Goal: Navigation & Orientation: Find specific page/section

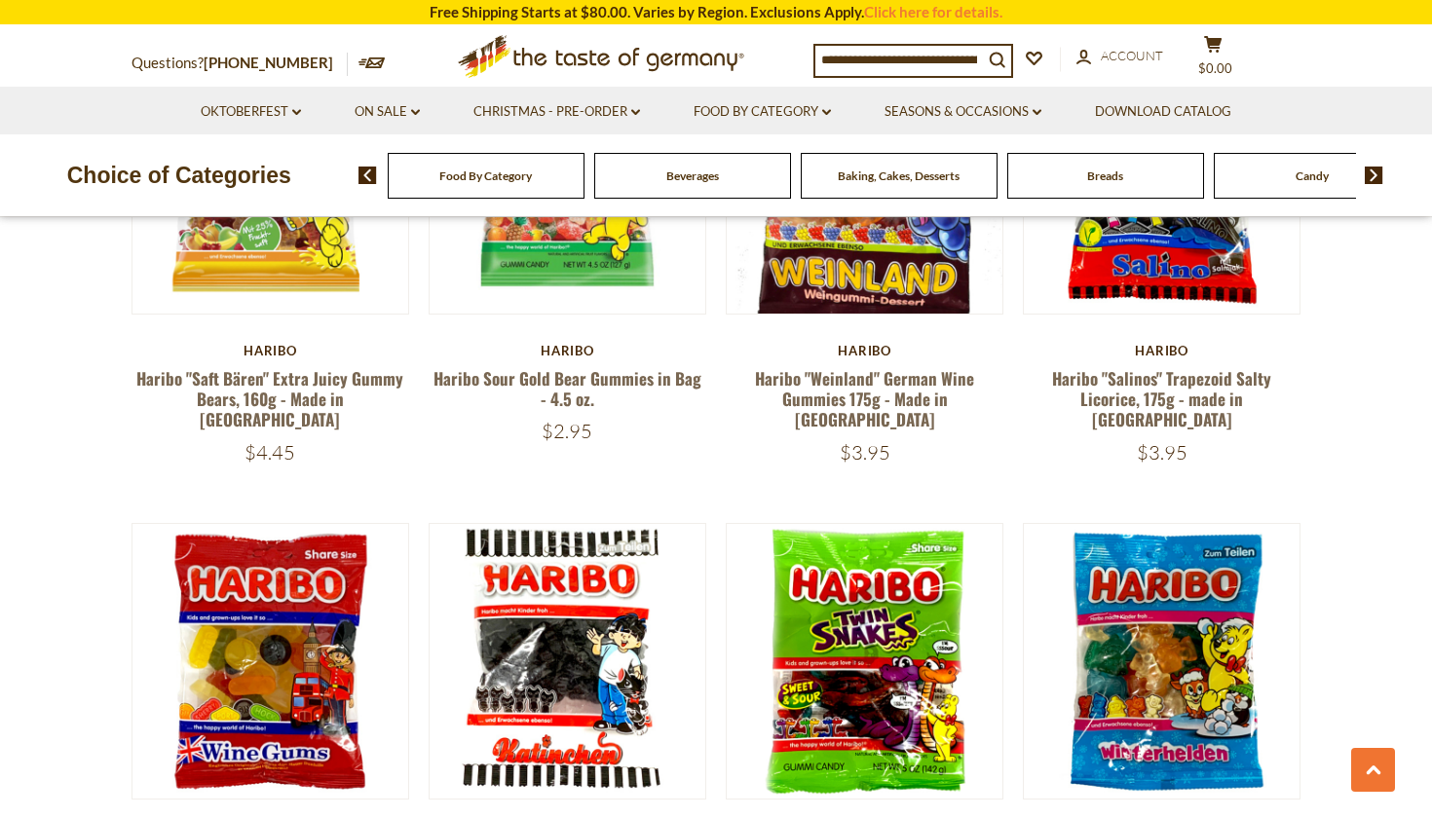
scroll to position [1932, 0]
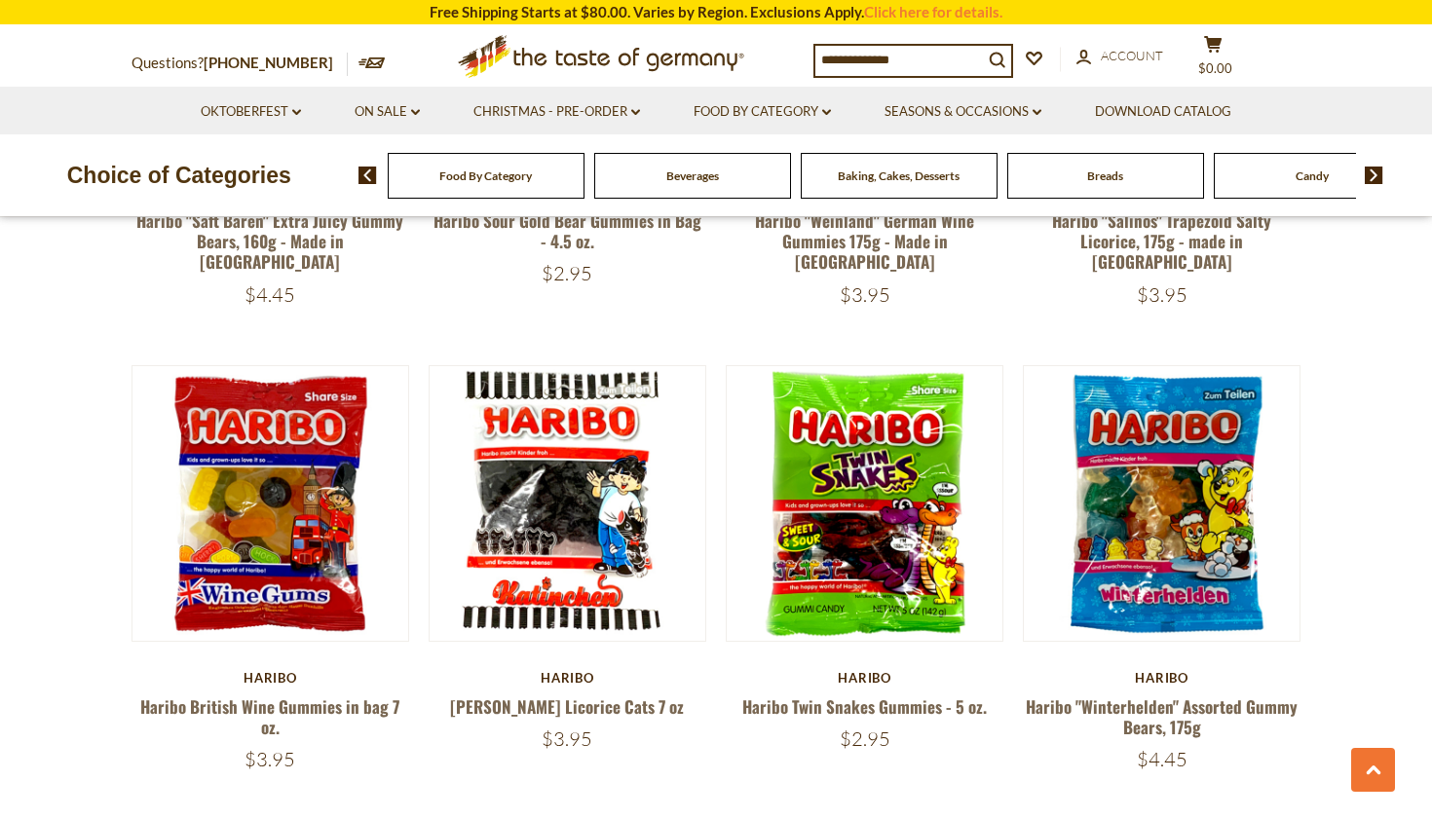
click at [545, 179] on div "Food By Category" at bounding box center [486, 176] width 197 height 46
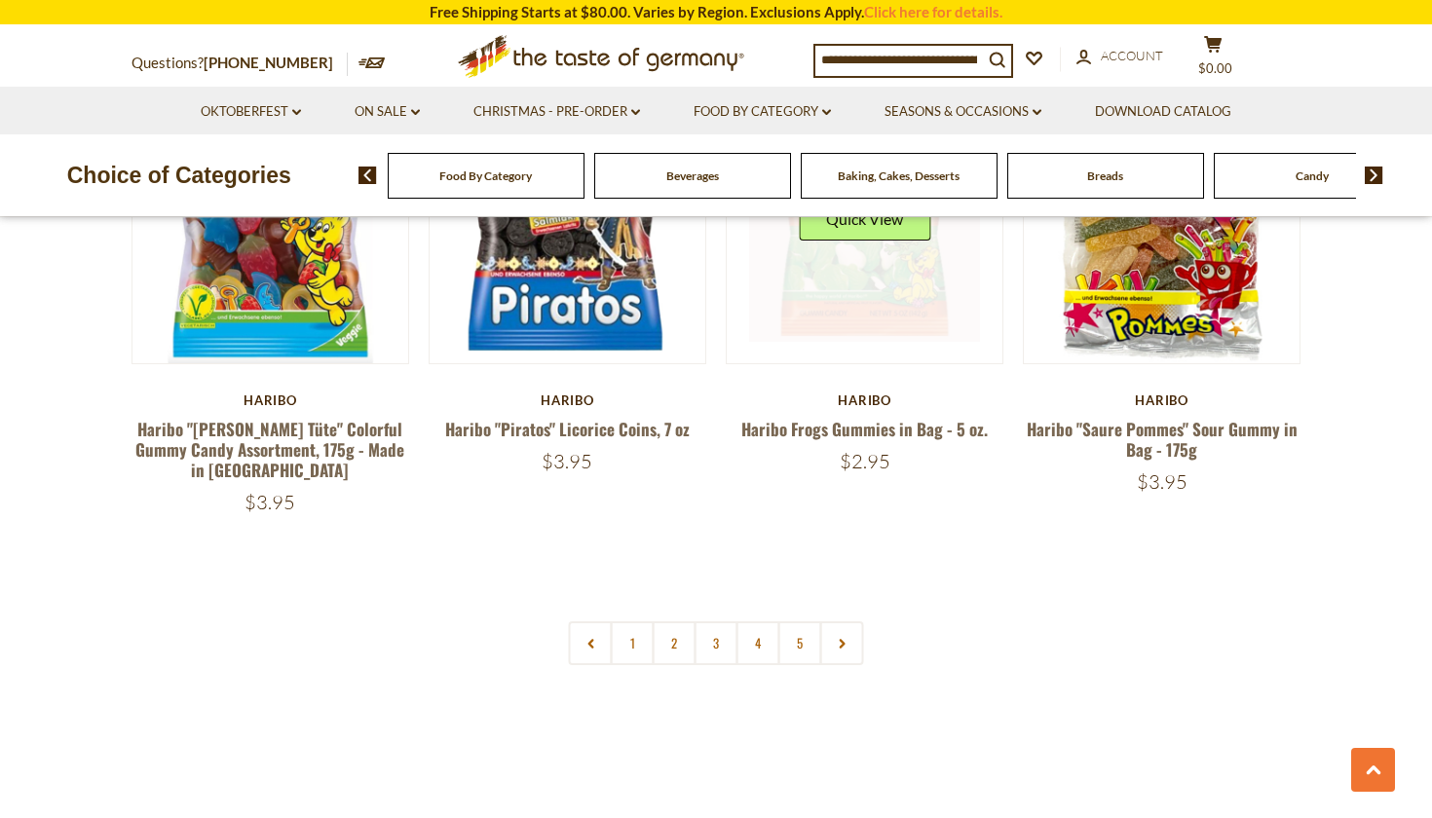
scroll to position [4157, 0]
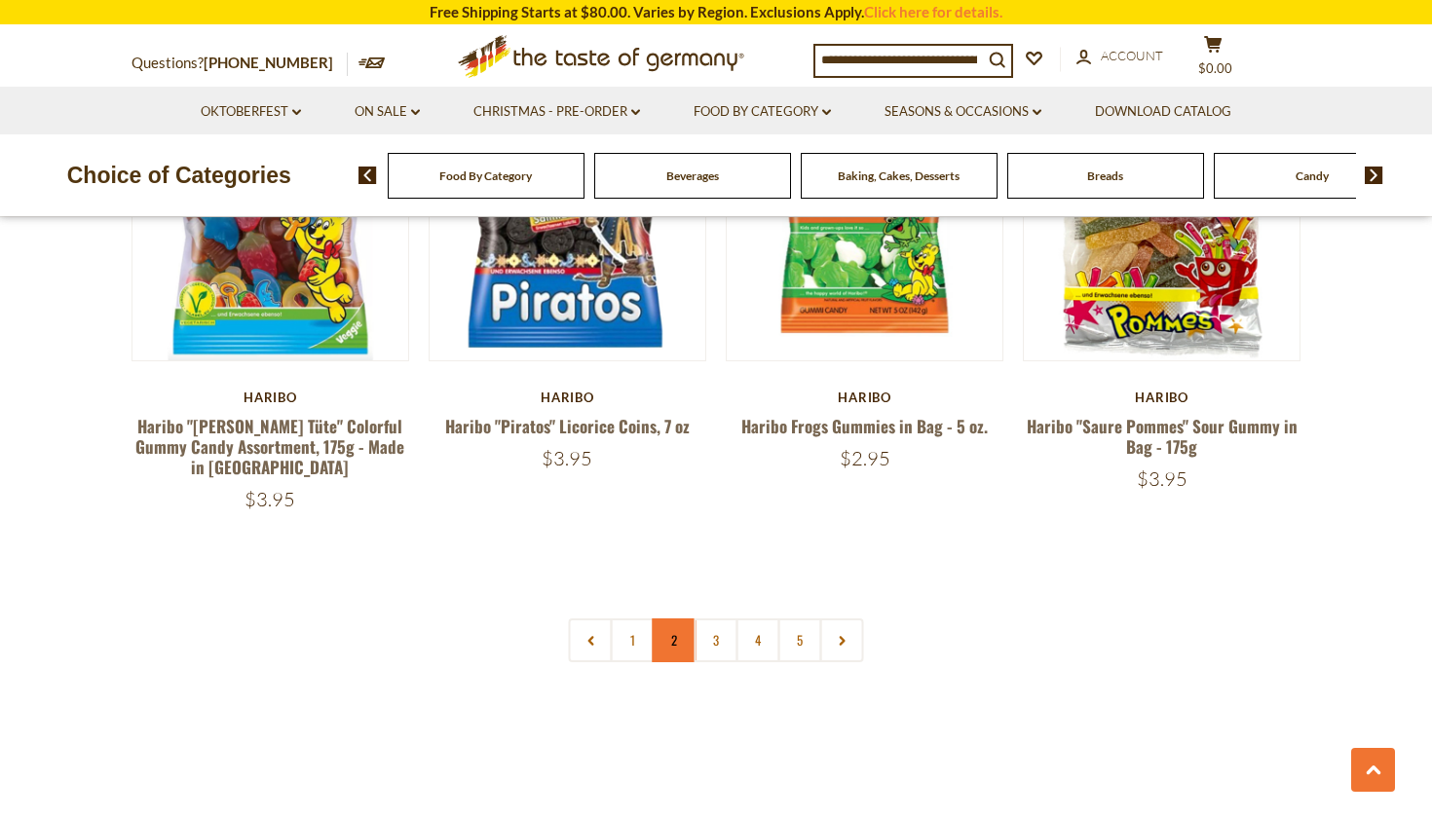
click at [681, 619] on link "2" at bounding box center [675, 641] width 44 height 44
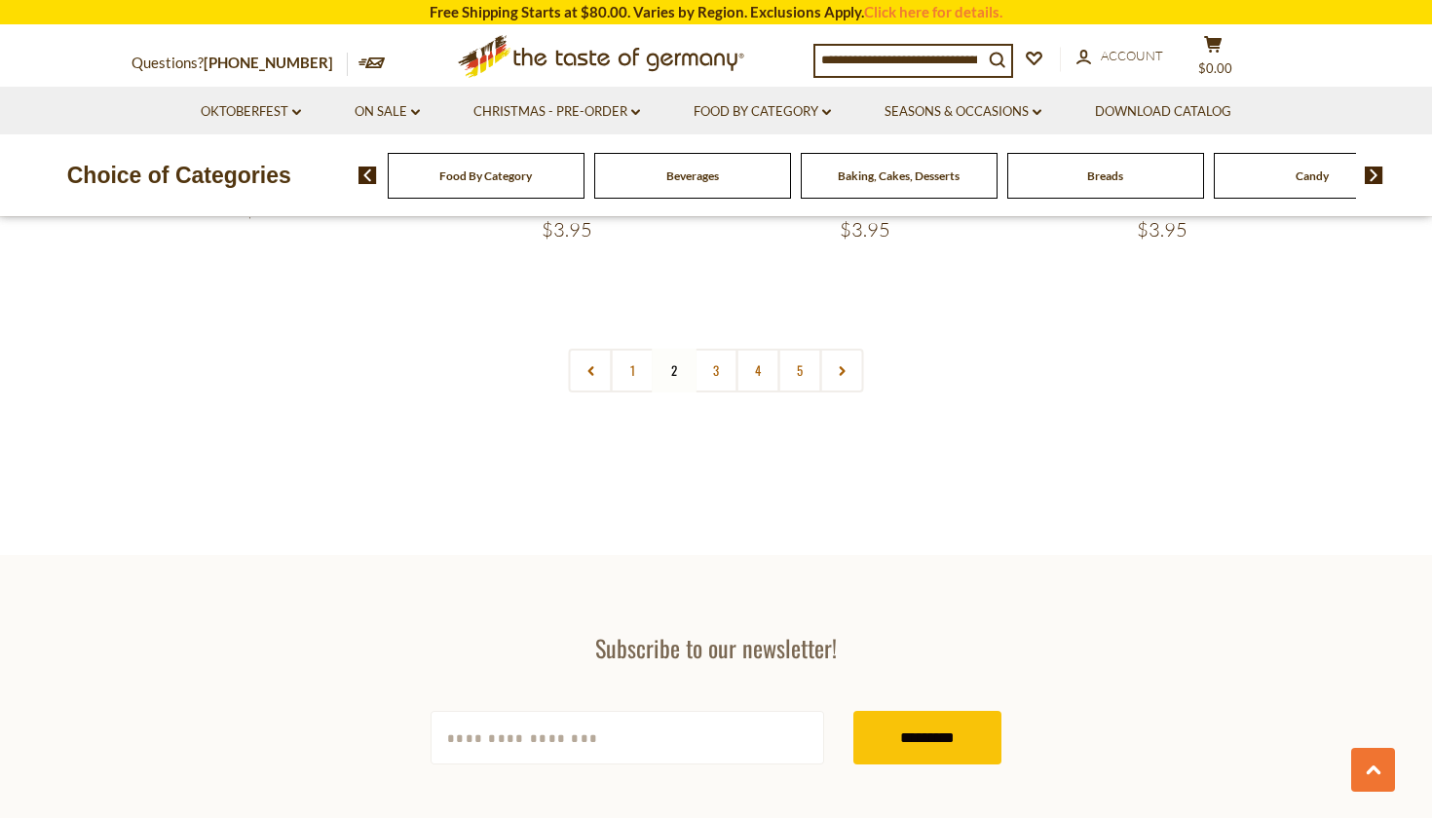
scroll to position [4018, 0]
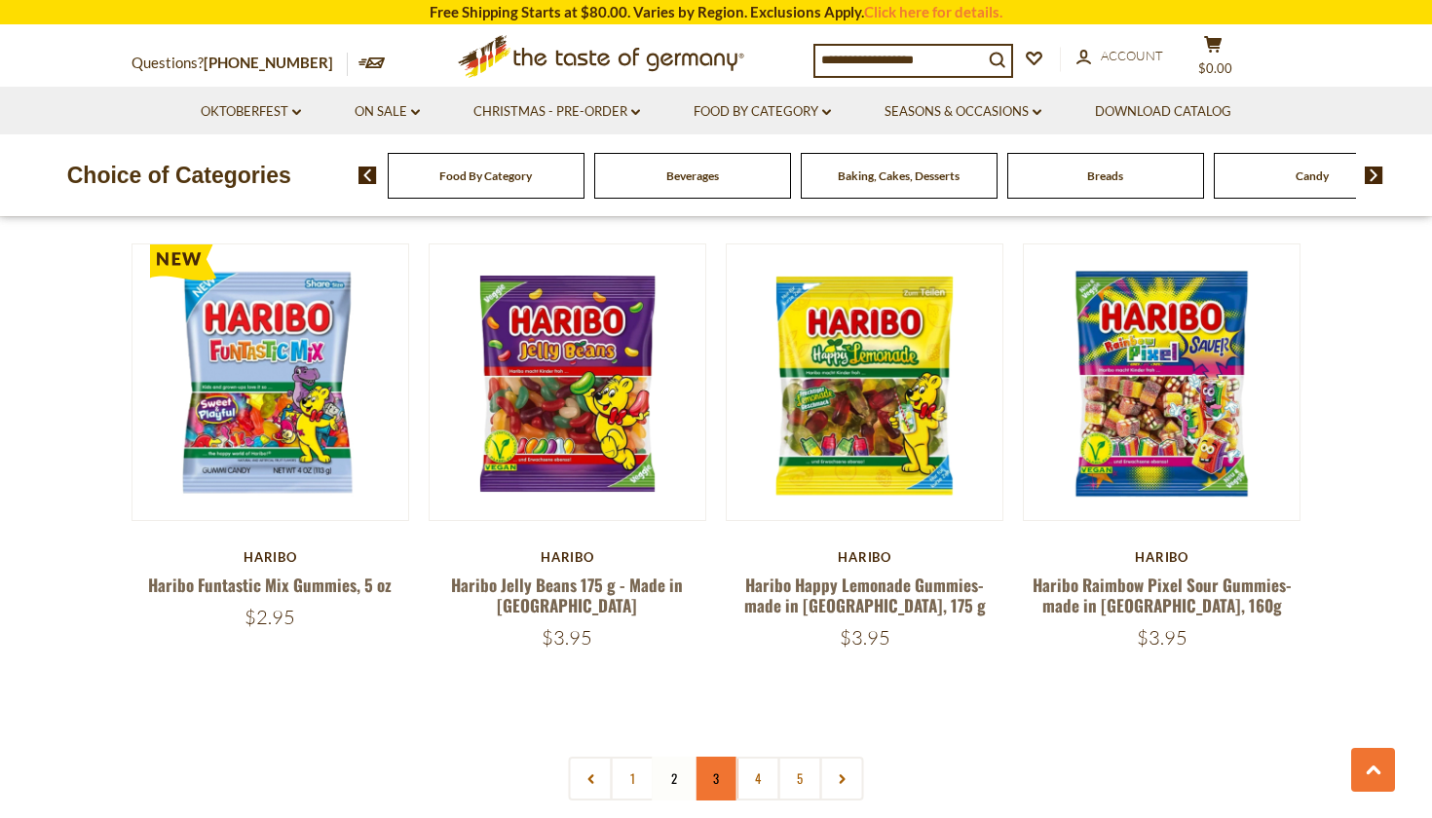
click at [707, 757] on link "3" at bounding box center [717, 779] width 44 height 44
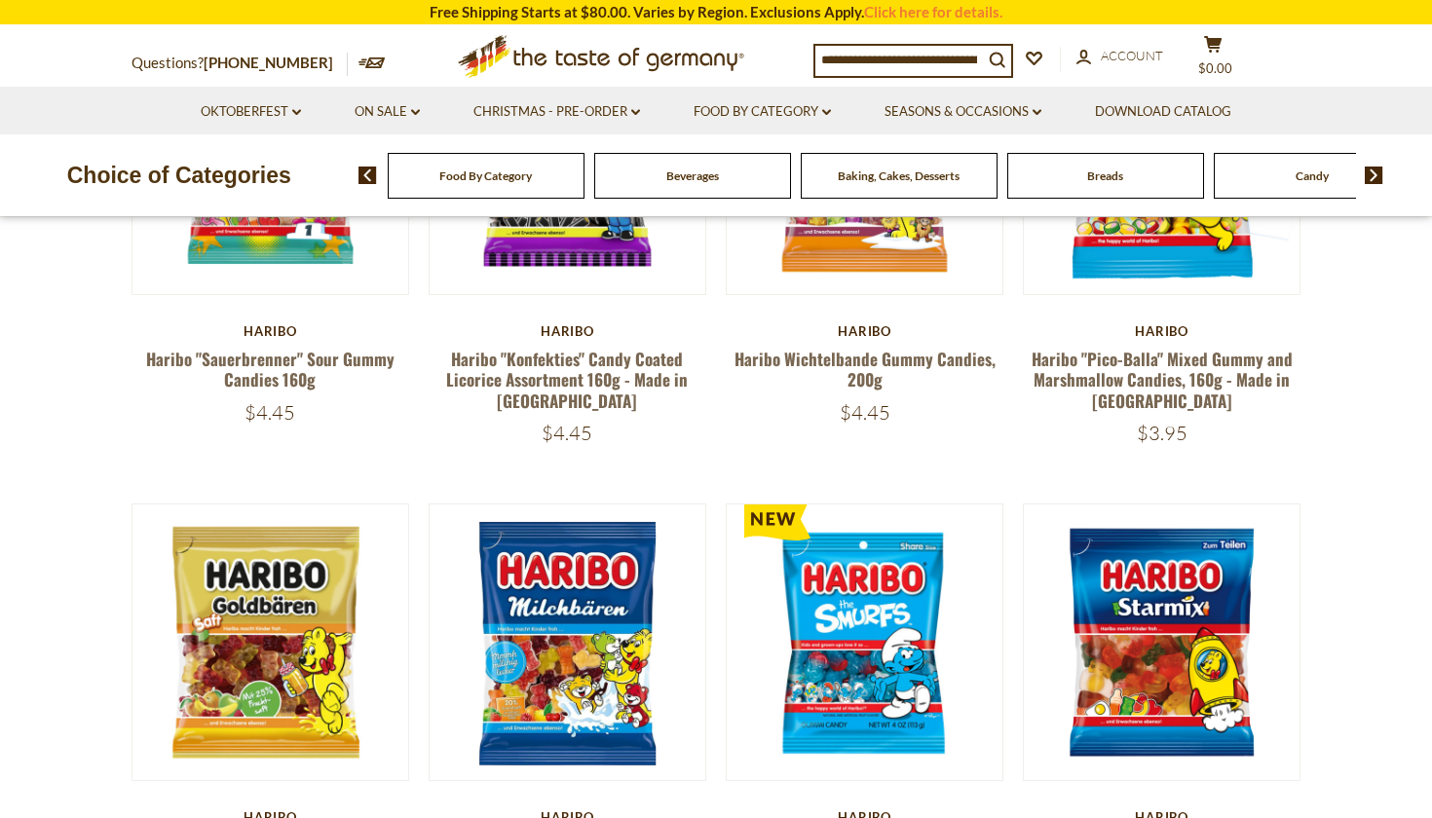
scroll to position [385, 0]
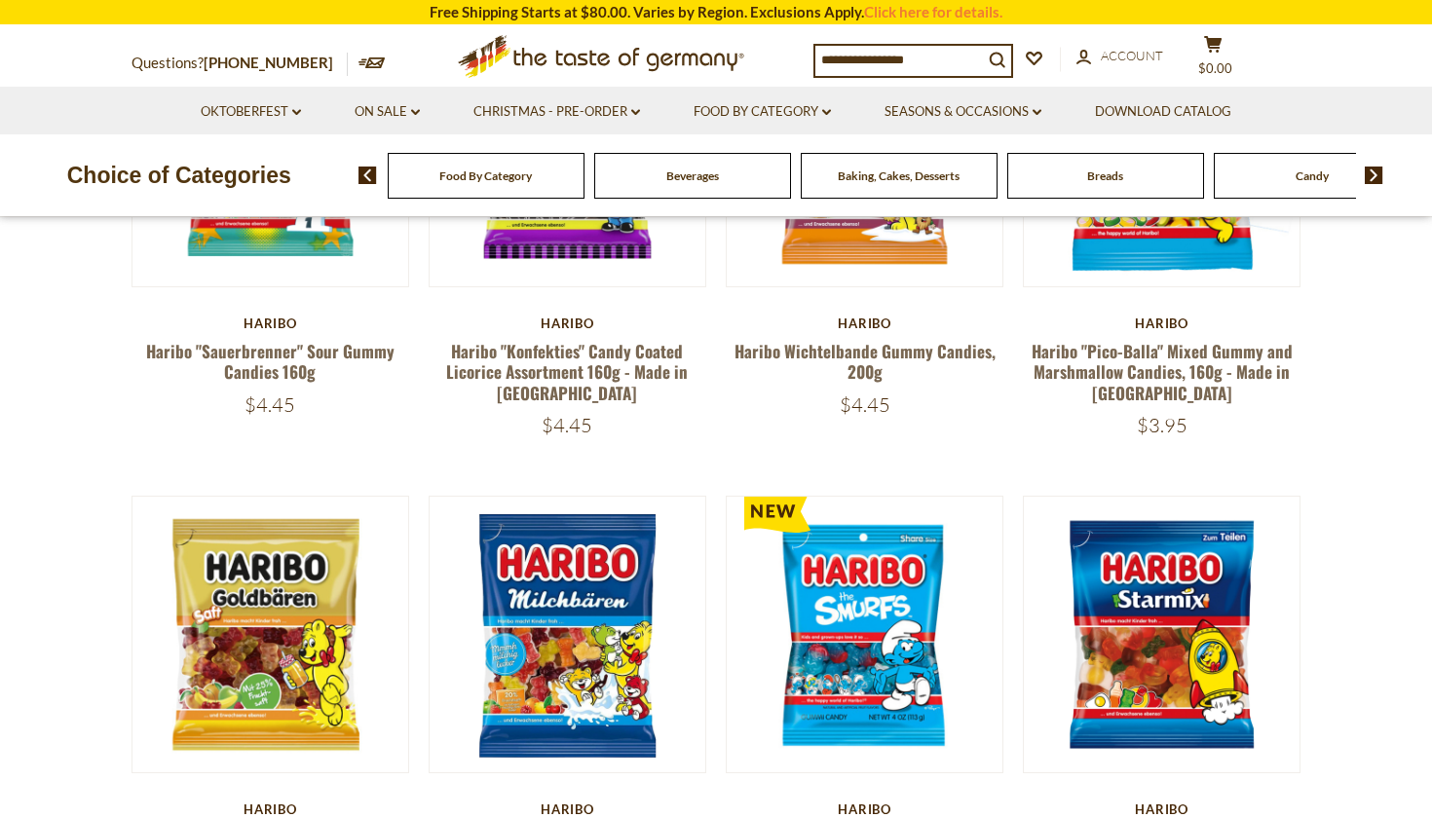
click at [1377, 177] on img at bounding box center [1374, 176] width 19 height 18
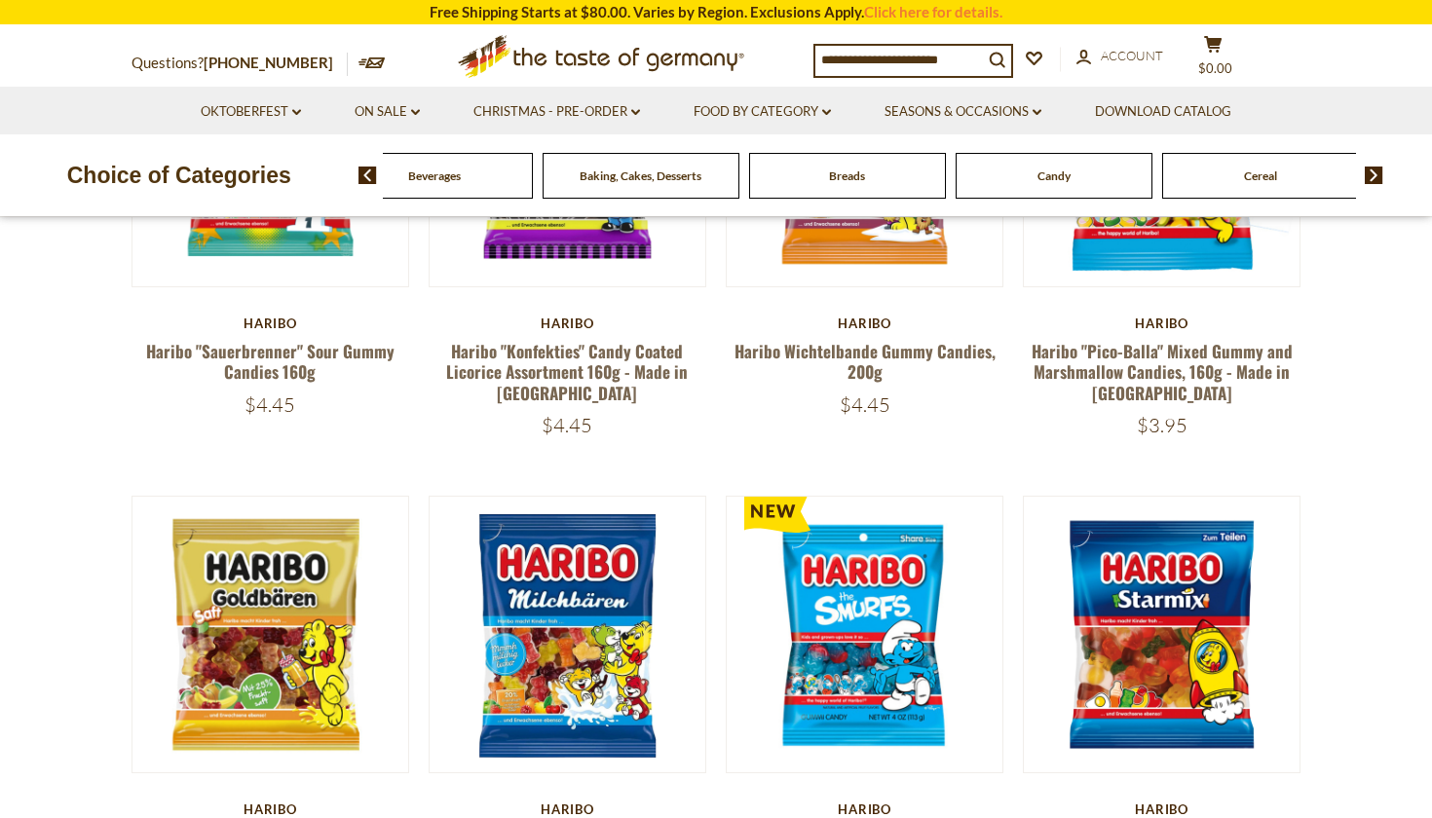
click at [1377, 177] on img at bounding box center [1374, 176] width 19 height 18
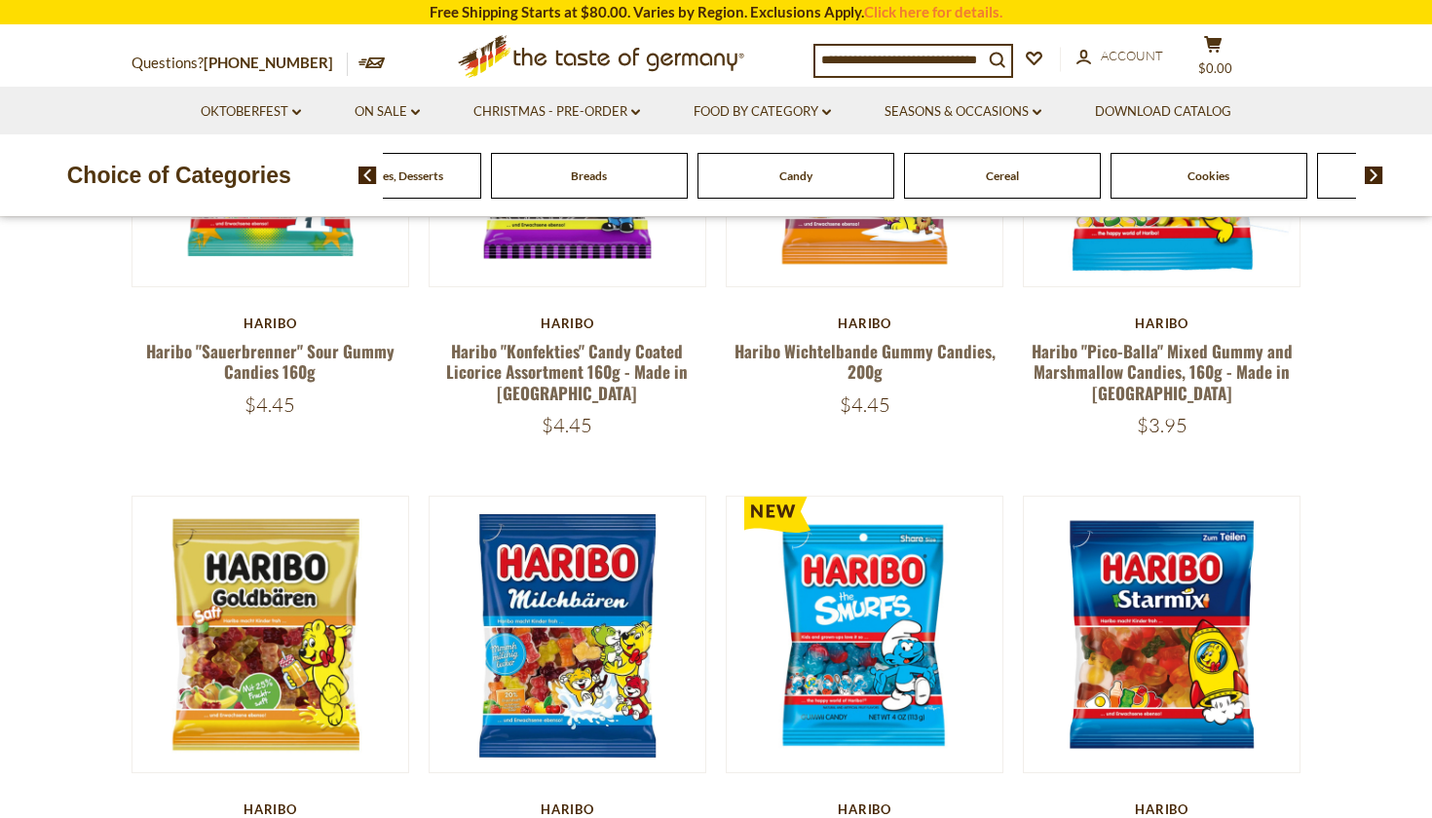
click at [1377, 177] on img at bounding box center [1374, 176] width 19 height 18
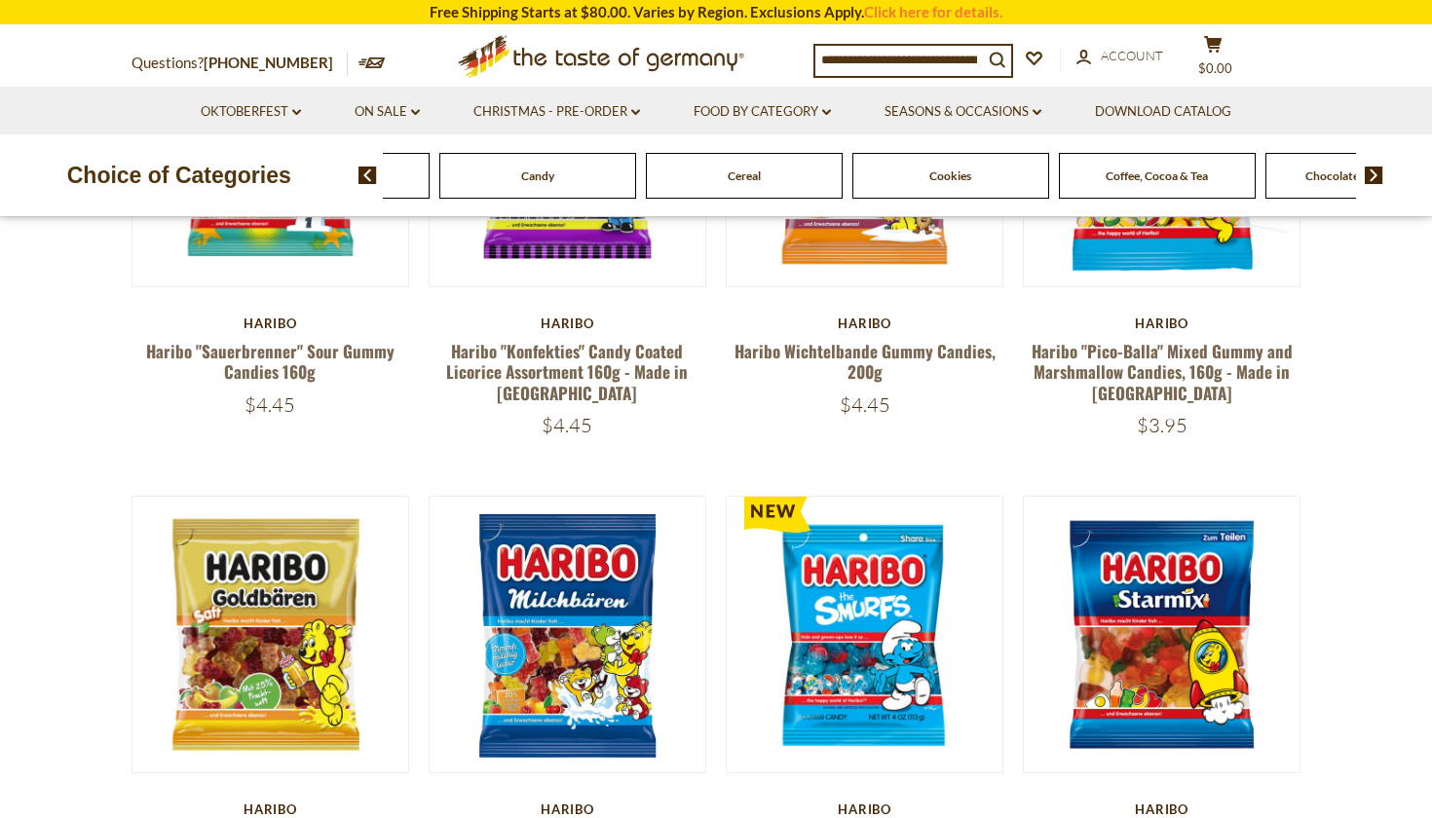
click at [1377, 177] on img at bounding box center [1374, 176] width 19 height 18
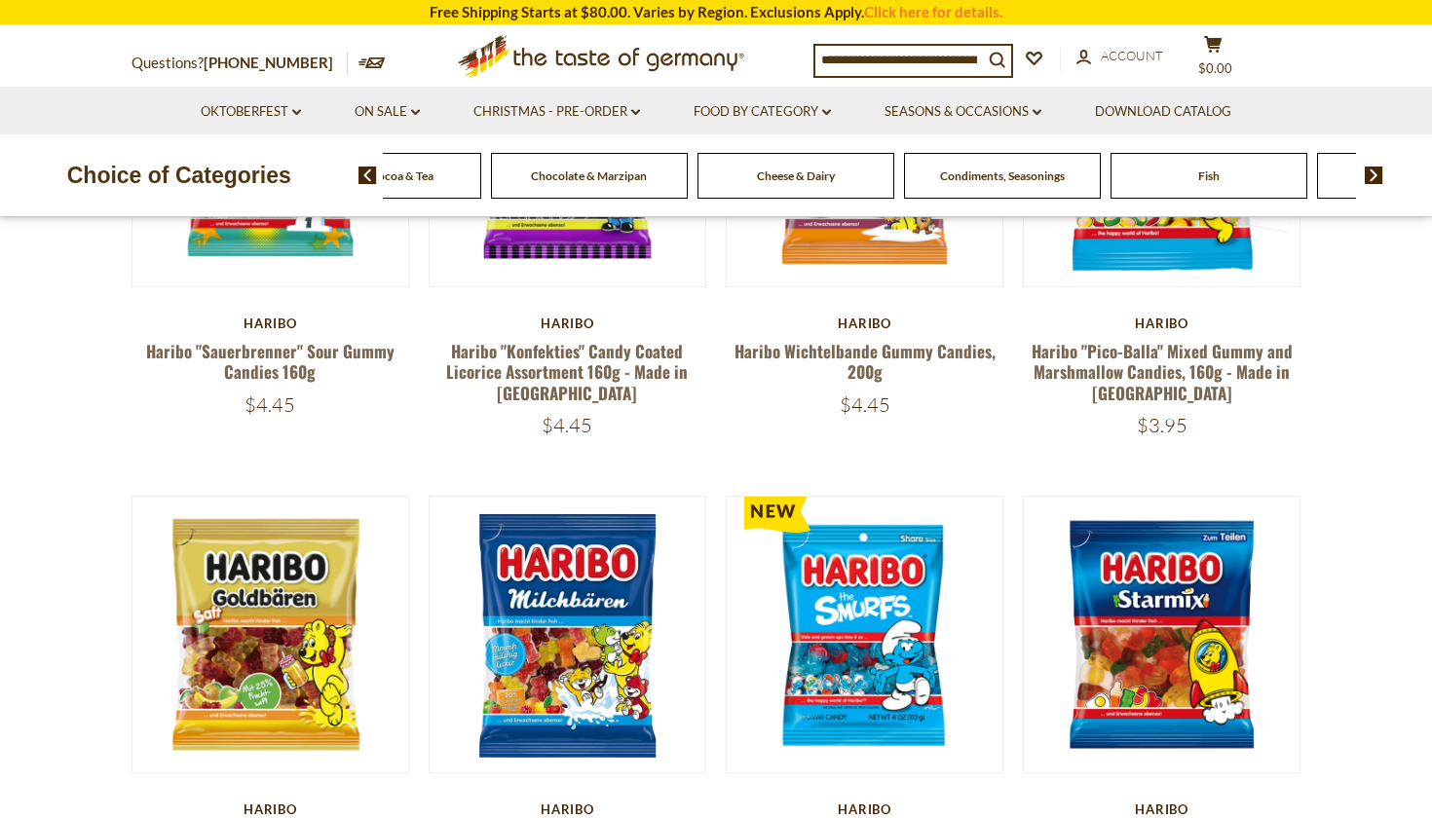
click at [1377, 177] on img at bounding box center [1374, 176] width 19 height 18
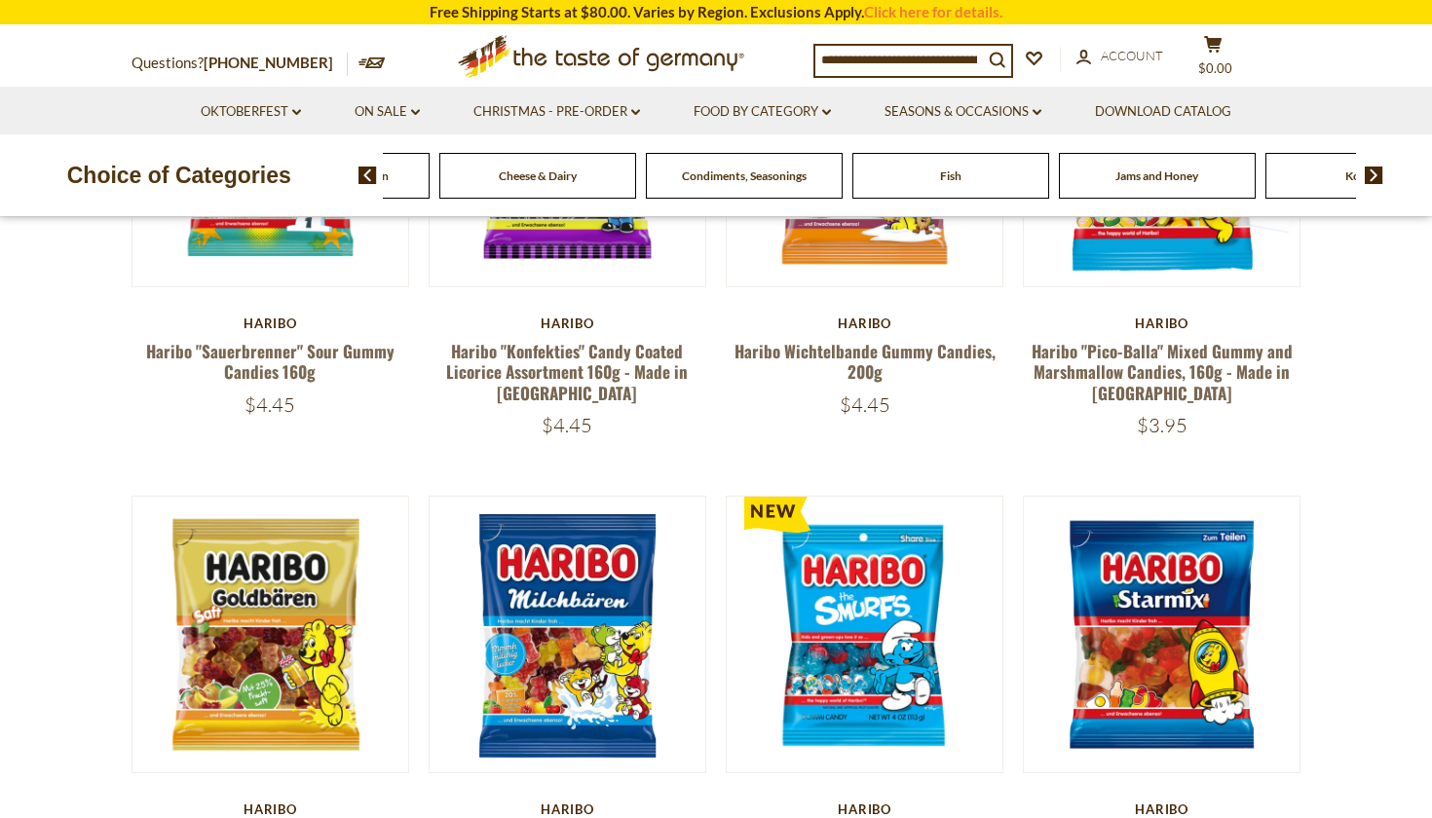
click at [1377, 177] on img at bounding box center [1374, 176] width 19 height 18
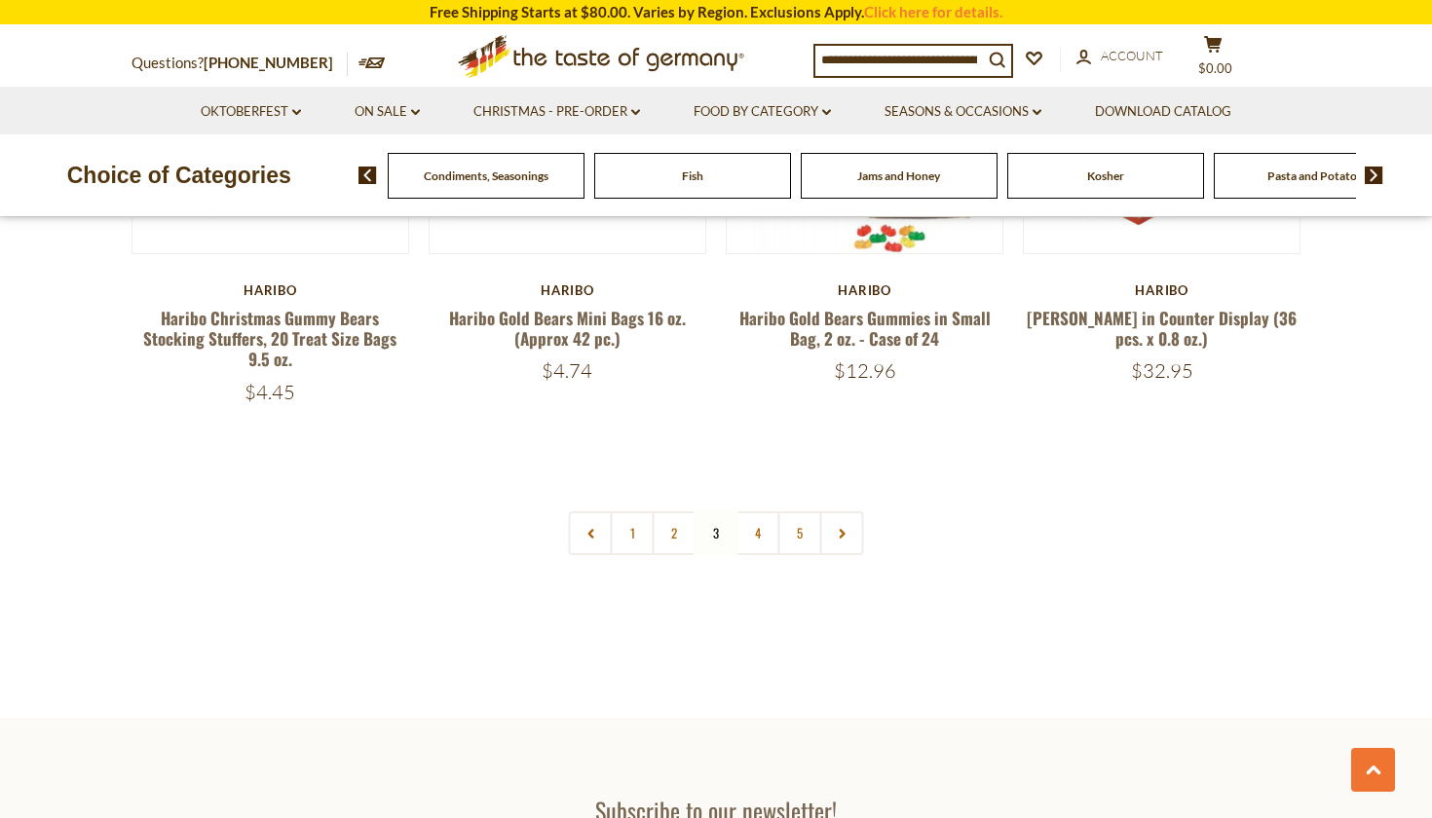
scroll to position [4389, 0]
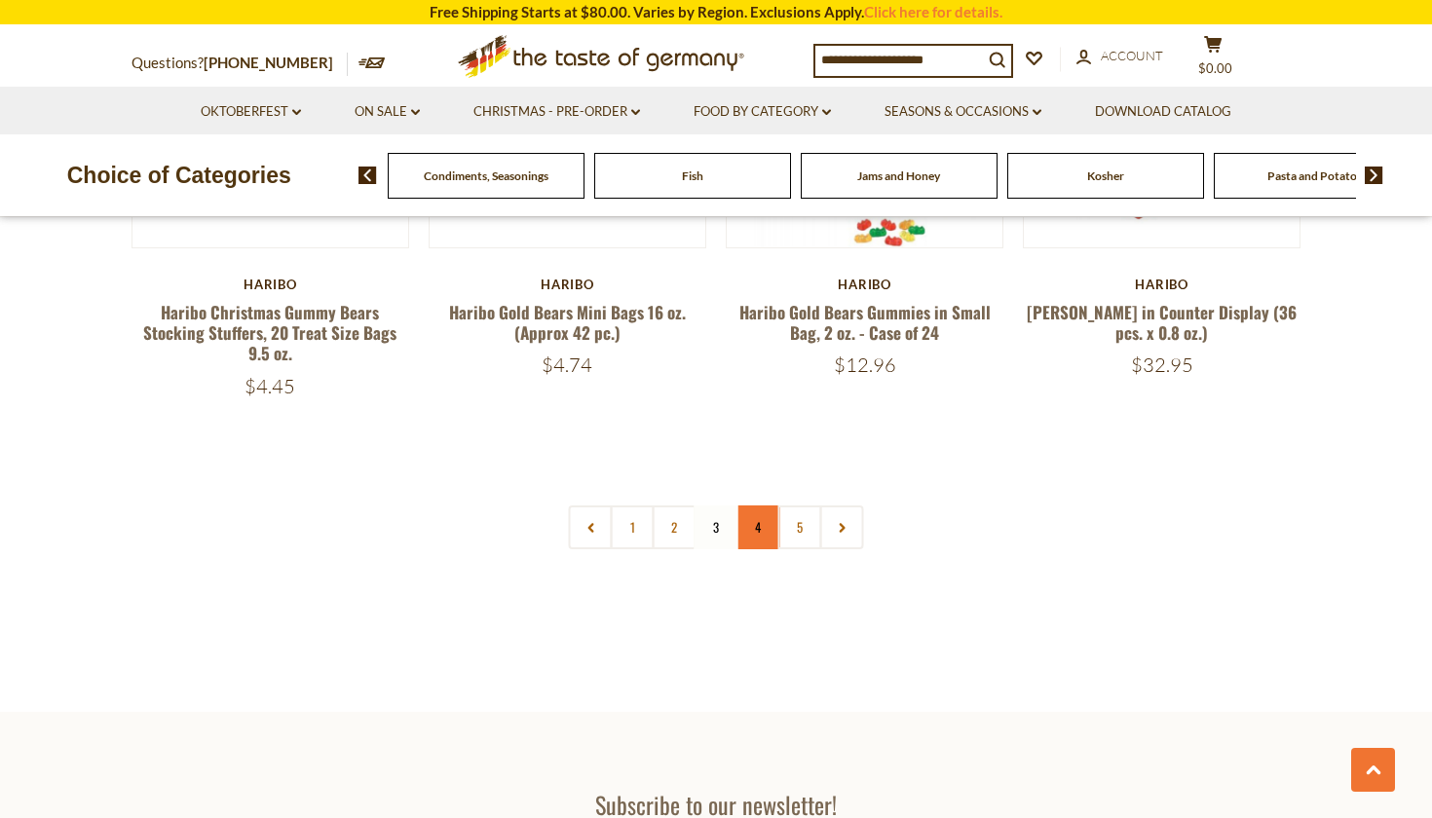
click at [760, 506] on link "4" at bounding box center [759, 528] width 44 height 44
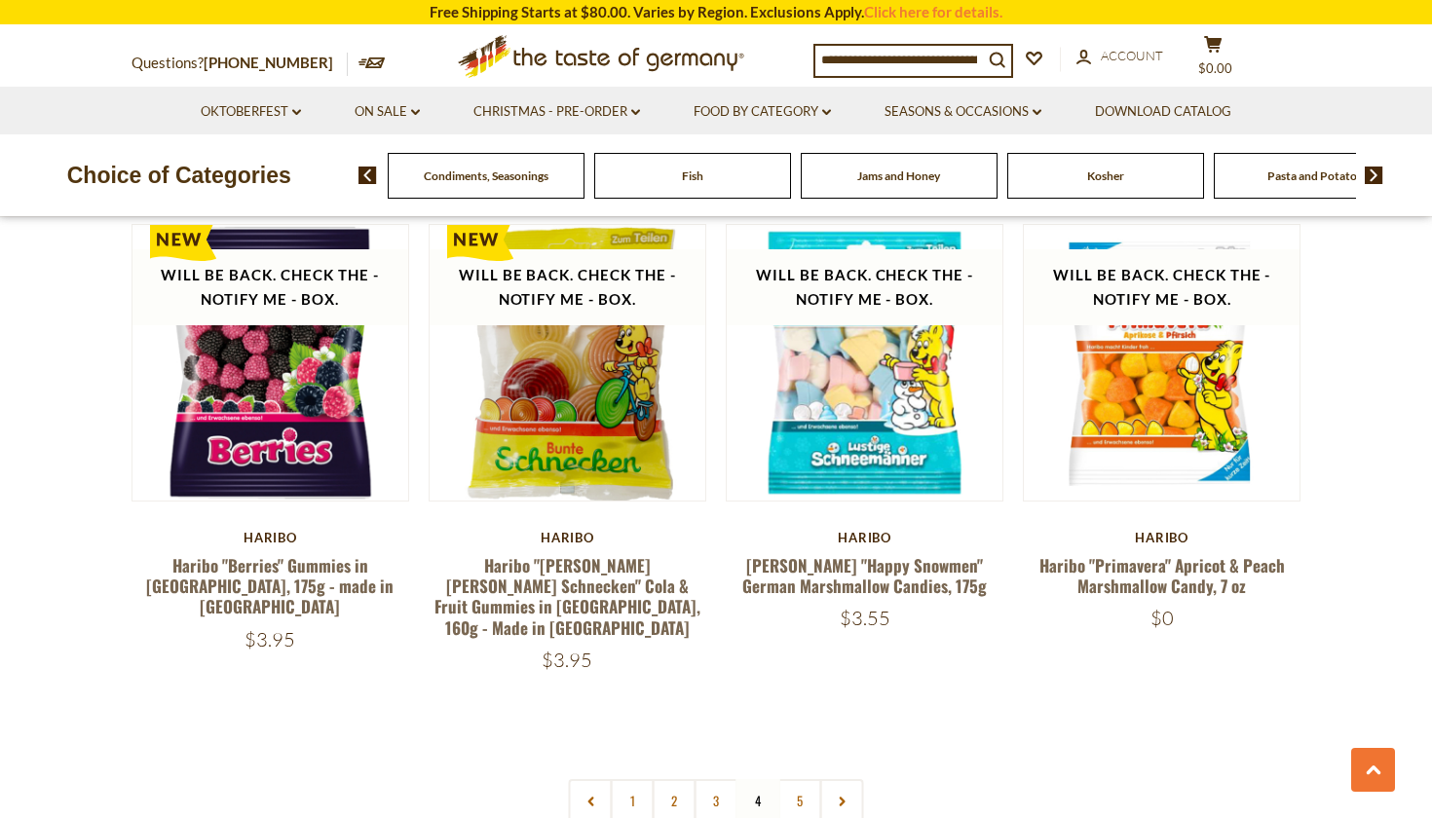
scroll to position [4043, 0]
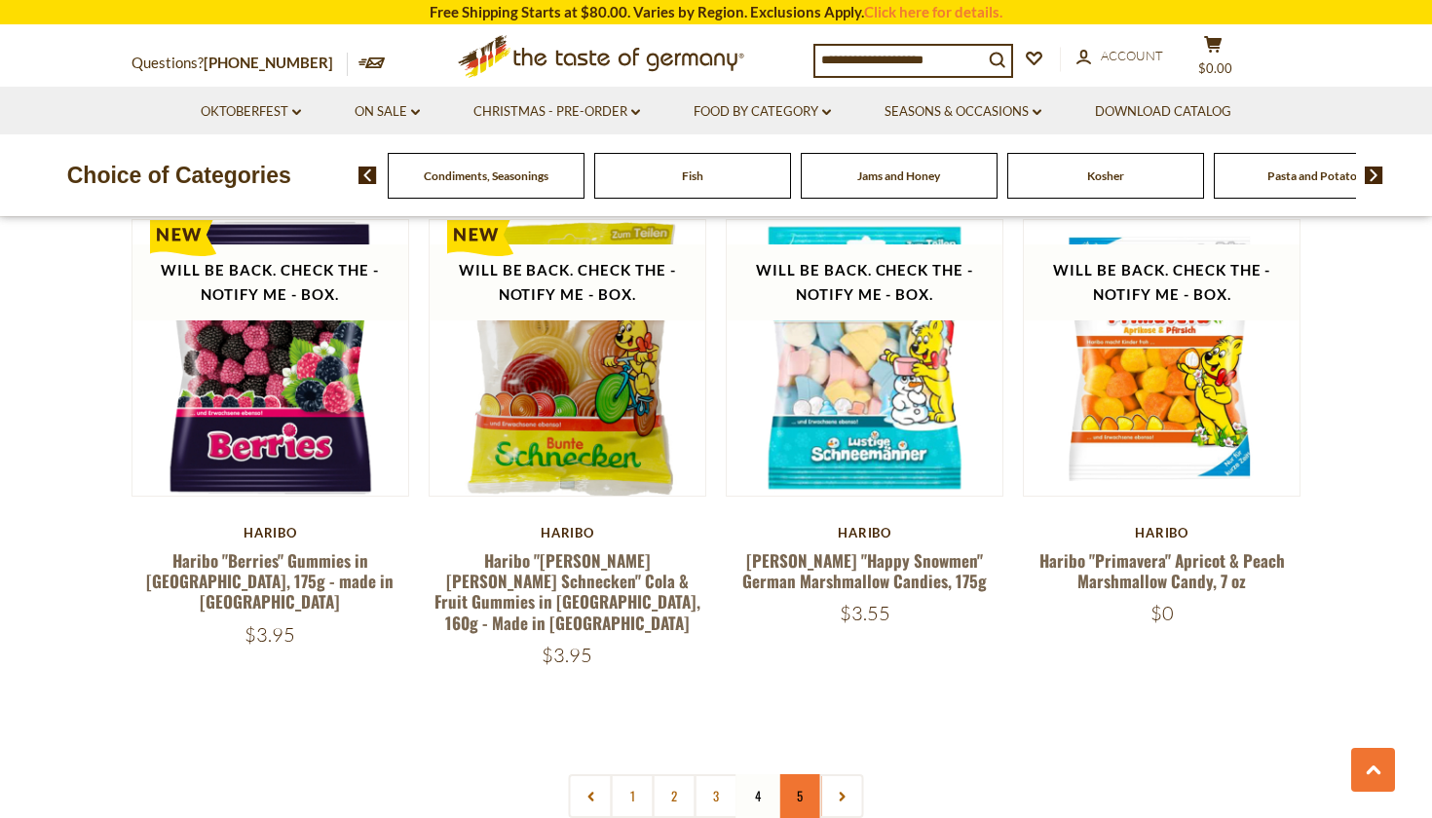
click at [790, 775] on link "5" at bounding box center [801, 797] width 44 height 44
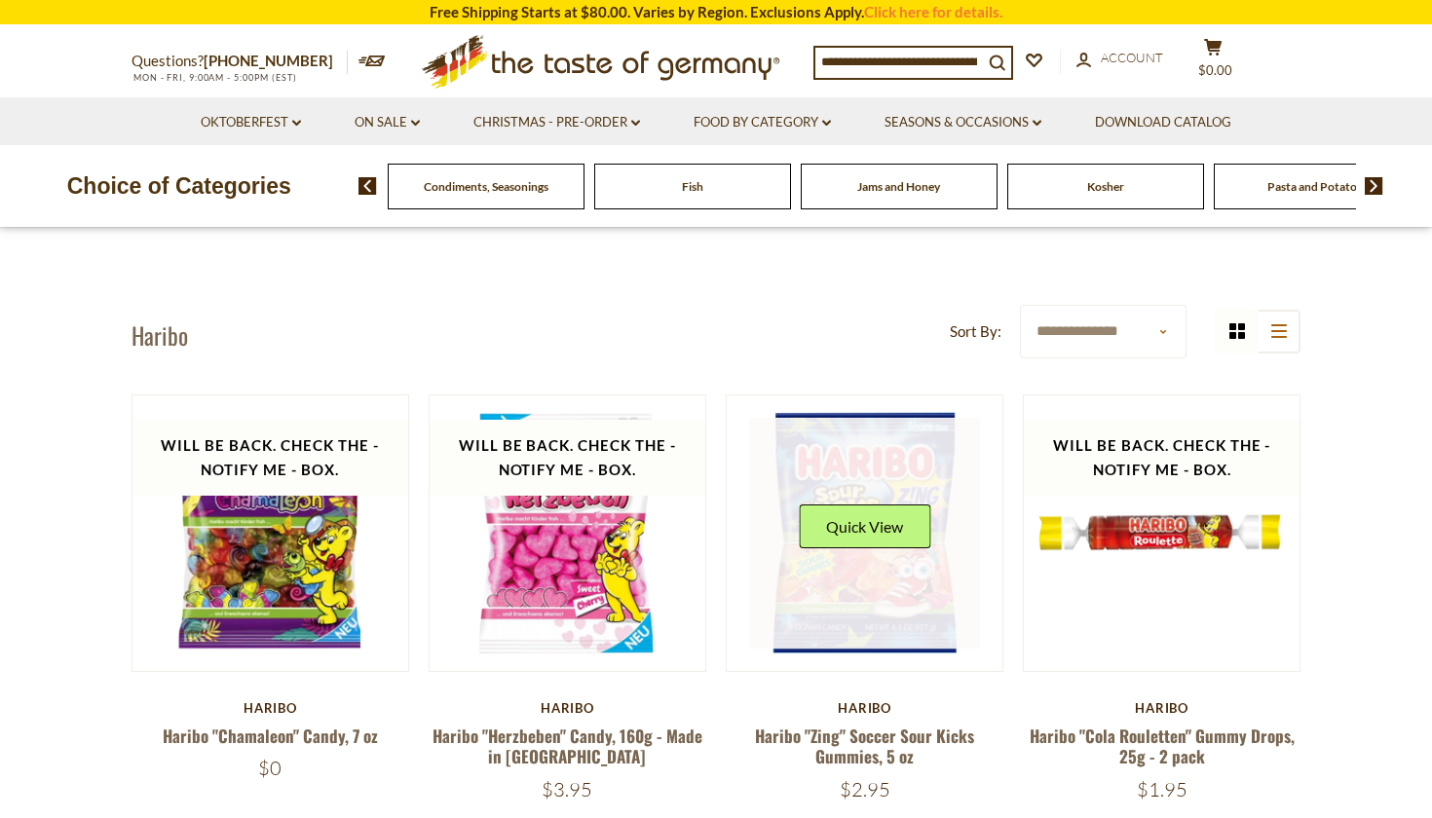
scroll to position [0, 0]
